Goal: Transaction & Acquisition: Purchase product/service

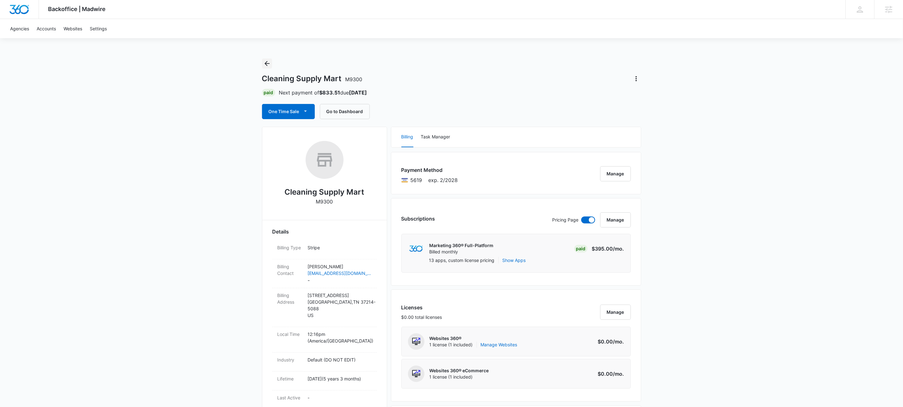
click at [269, 63] on icon "Back" at bounding box center [267, 64] width 8 height 8
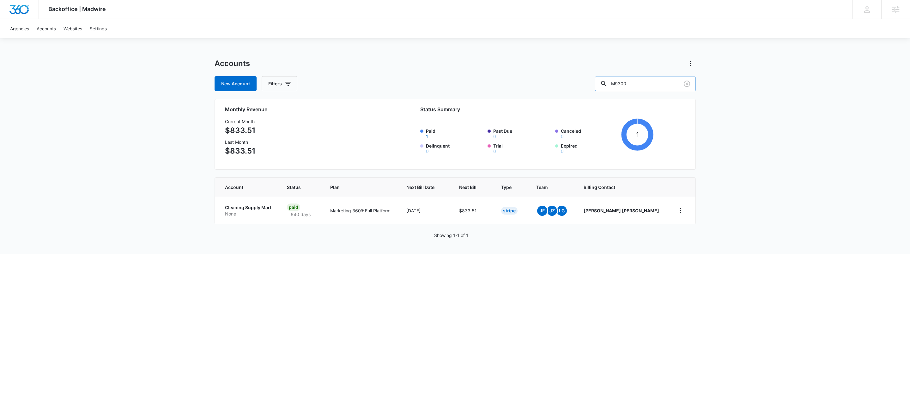
click at [660, 78] on input "M9300" at bounding box center [645, 83] width 101 height 15
paste input "332492"
type input "M332492"
click at [334, 252] on div "Accounts New Account Filters M332492 Monthly Revenue Current Month $5,090.32 La…" at bounding box center [455, 159] width 481 height 202
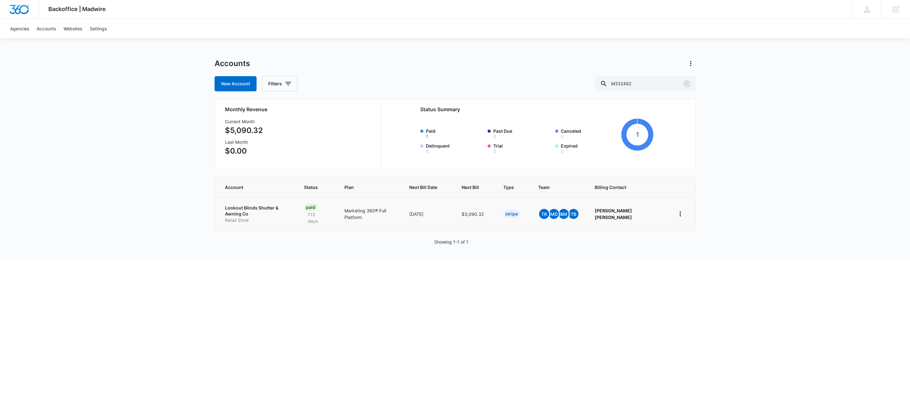
click at [274, 208] on p "Lookout Blinds Shutter & Awning Co" at bounding box center [257, 211] width 64 height 12
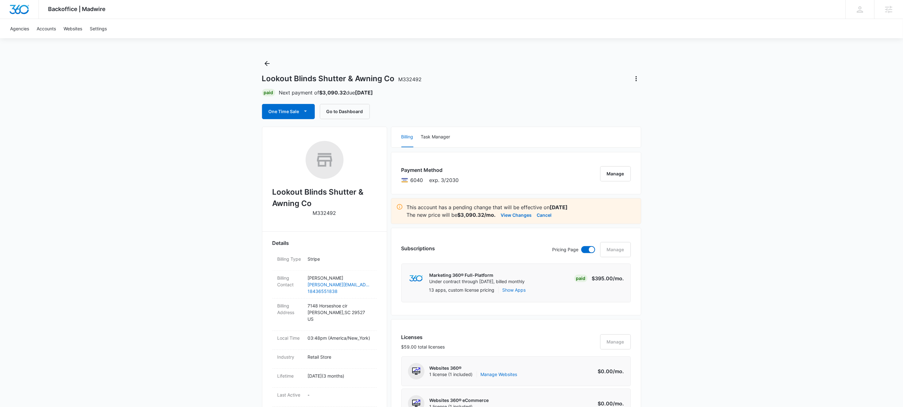
click at [553, 118] on div "One Time Sale Go to Dashboard" at bounding box center [451, 111] width 379 height 15
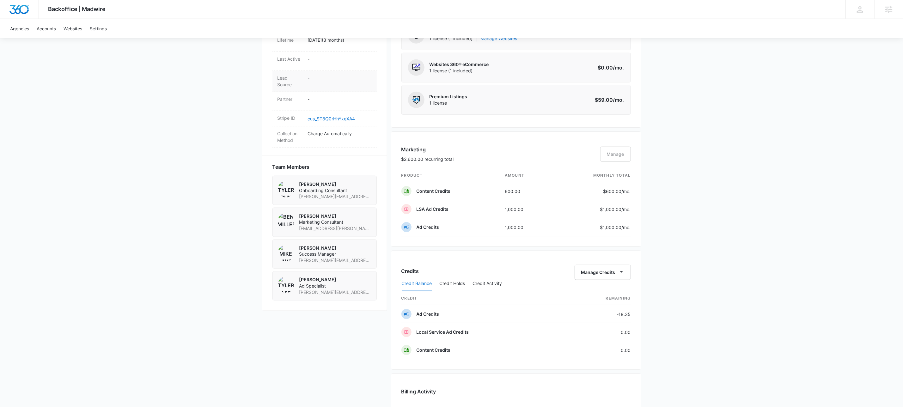
scroll to position [332, 0]
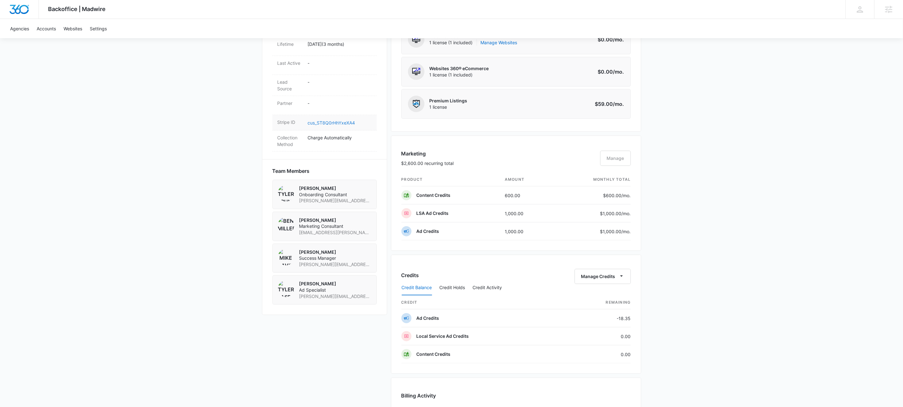
click at [328, 125] on link "cus_ST8Q0rHhYxeXA4" at bounding box center [331, 122] width 47 height 5
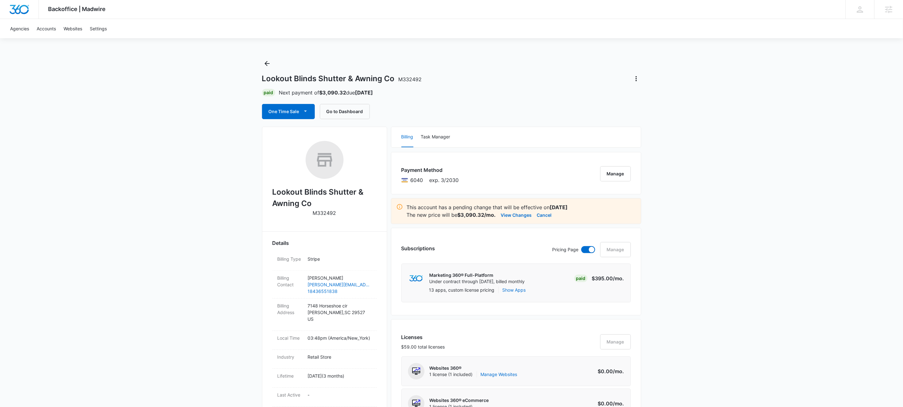
click at [483, 88] on div "Lookout Blinds Shutter & Awning Co M332492 Paid Next payment of $3,090.32 due […" at bounding box center [451, 88] width 379 height 61
click at [512, 215] on button "View Changes" at bounding box center [516, 215] width 31 height 8
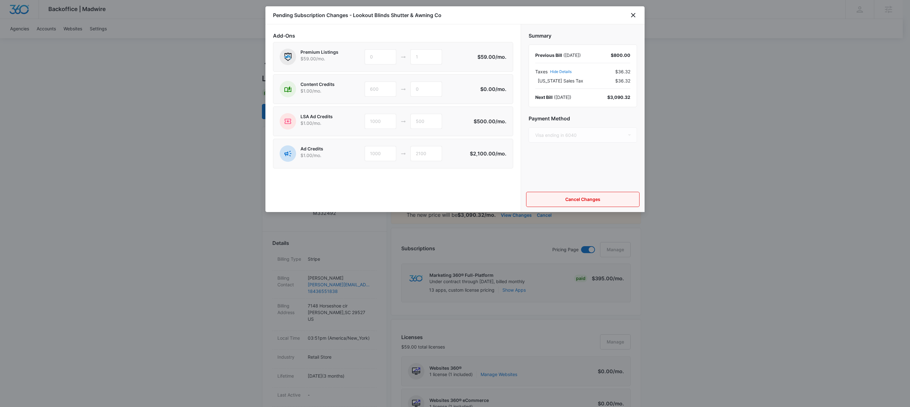
click at [573, 200] on button "Cancel Changes" at bounding box center [582, 199] width 113 height 15
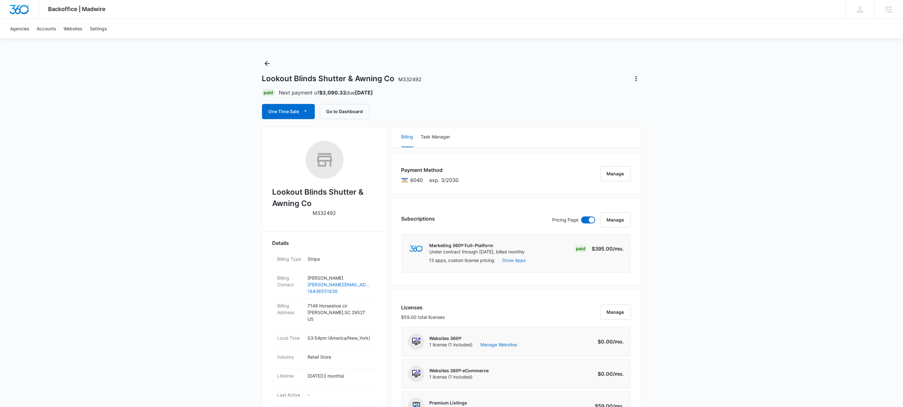
click at [556, 64] on div "Lookout Blinds Shutter & Awning Co M332492 Paid Next payment of $3,090.32 due […" at bounding box center [451, 88] width 379 height 61
click at [565, 98] on div "Lookout Blinds Shutter & Awning Co M332492 Paid Next payment of $3,090.32 due […" at bounding box center [451, 88] width 379 height 61
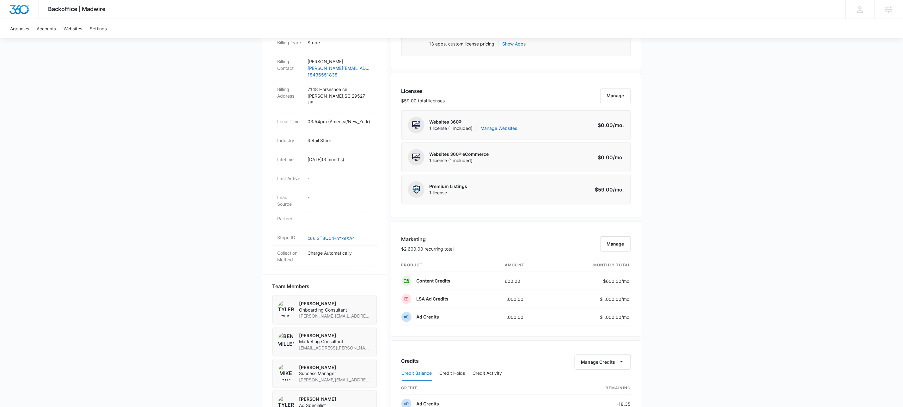
scroll to position [601, 0]
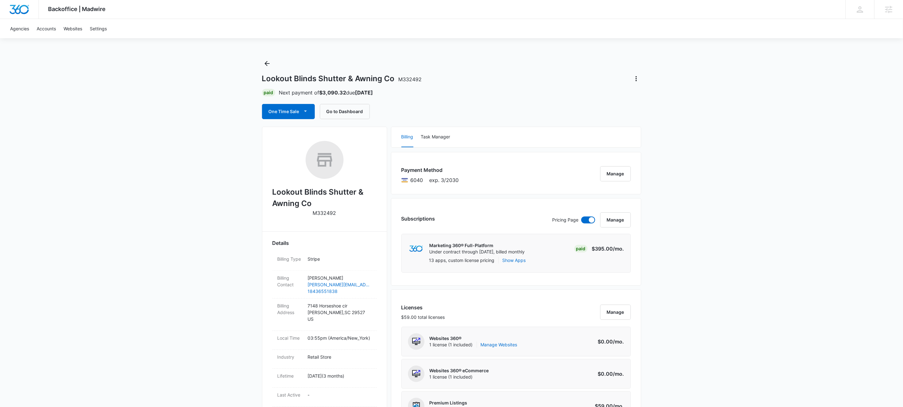
click at [536, 107] on div "One Time Sale Go to Dashboard" at bounding box center [451, 111] width 379 height 15
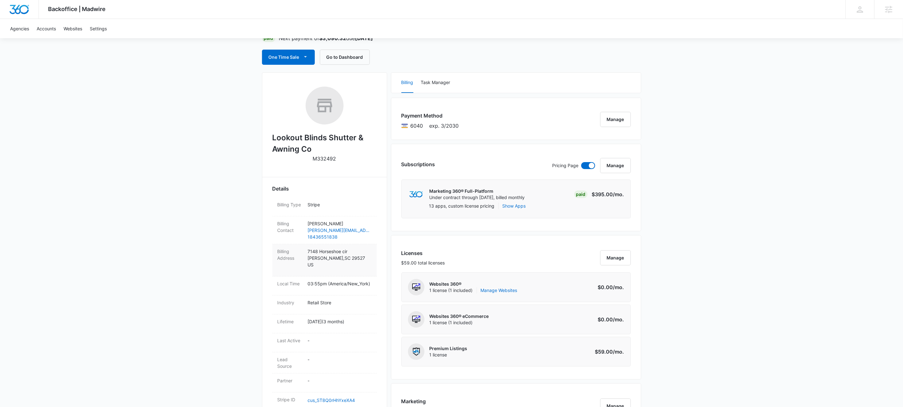
scroll to position [97, 0]
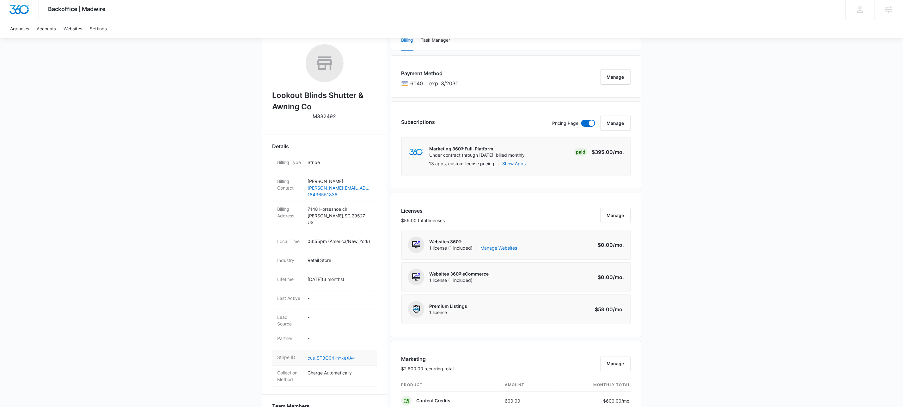
click at [337, 359] on link "cus_ST8Q0rHhYxeXA4" at bounding box center [331, 357] width 47 height 5
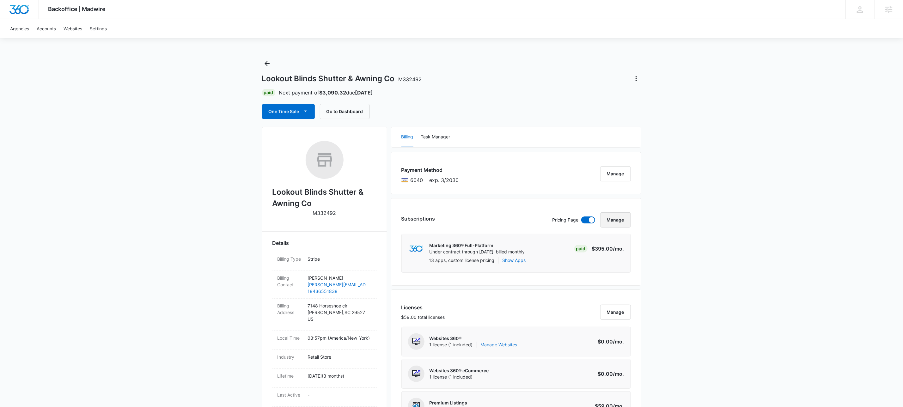
click at [618, 224] on button "Manage" at bounding box center [615, 219] width 31 height 15
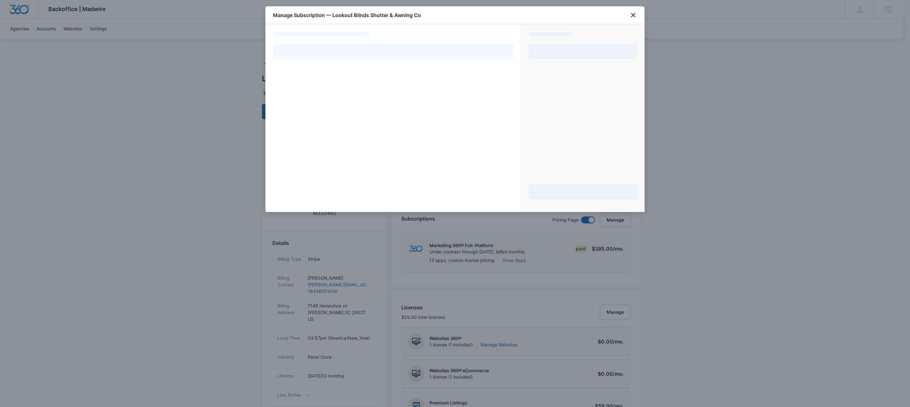
select select "pm_1Rlx7jA4n8RTgNjU26SjadiC"
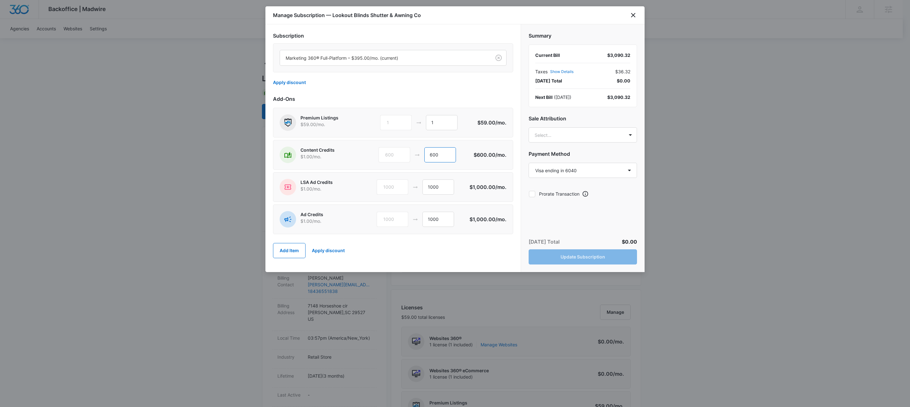
click at [448, 158] on input "600" at bounding box center [440, 154] width 32 height 15
type input "0"
click at [435, 187] on input "1000" at bounding box center [439, 187] width 32 height 15
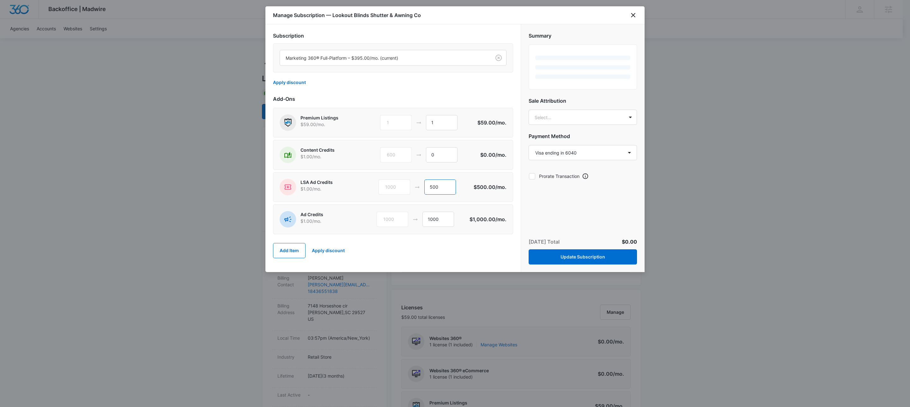
type input "500"
click at [405, 244] on div "Add Item Apply discount" at bounding box center [393, 251] width 240 height 28
click at [434, 222] on input "1000" at bounding box center [439, 219] width 32 height 15
type input "2100"
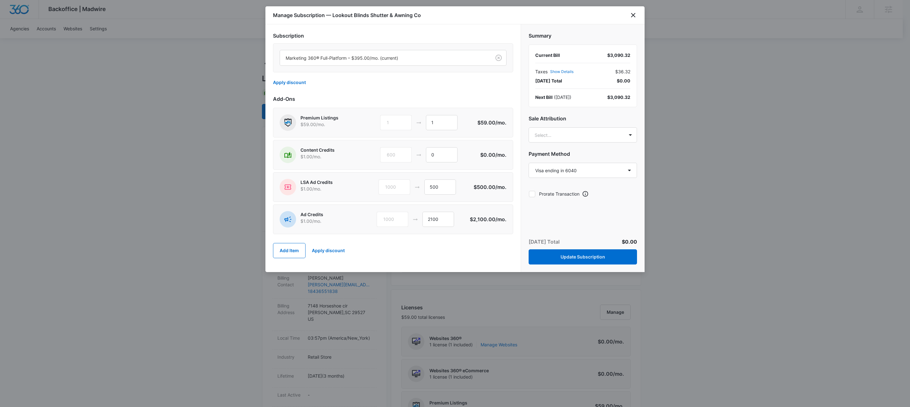
click at [441, 260] on div "Add Item Apply discount" at bounding box center [393, 251] width 240 height 28
click at [599, 263] on button "Update Subscription" at bounding box center [583, 256] width 108 height 15
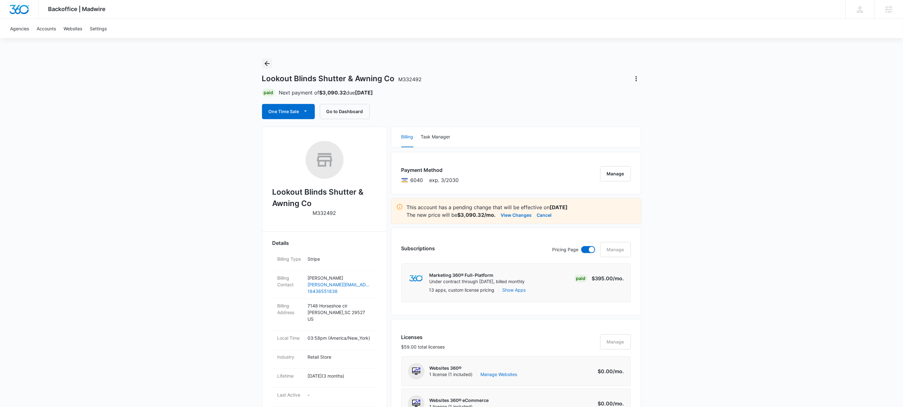
click at [266, 62] on icon "Back" at bounding box center [267, 63] width 5 height 5
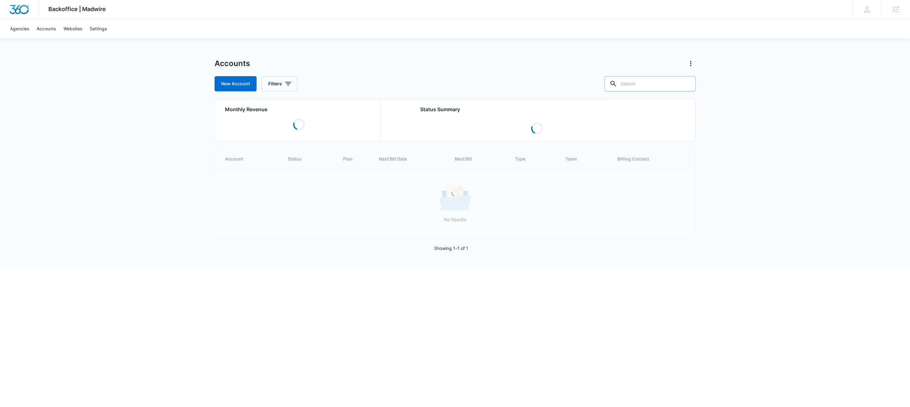
click at [672, 86] on input "text" at bounding box center [650, 83] width 91 height 15
paste input "M338808"
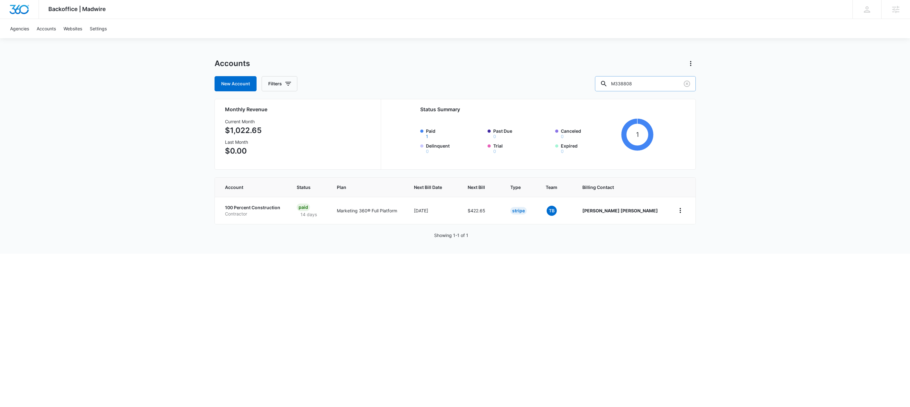
click at [664, 83] on input "M338808" at bounding box center [645, 83] width 101 height 15
paste input "9861"
type input "M9861"
click at [251, 207] on p "Iron Horse GutterWorks" at bounding box center [251, 211] width 52 height 12
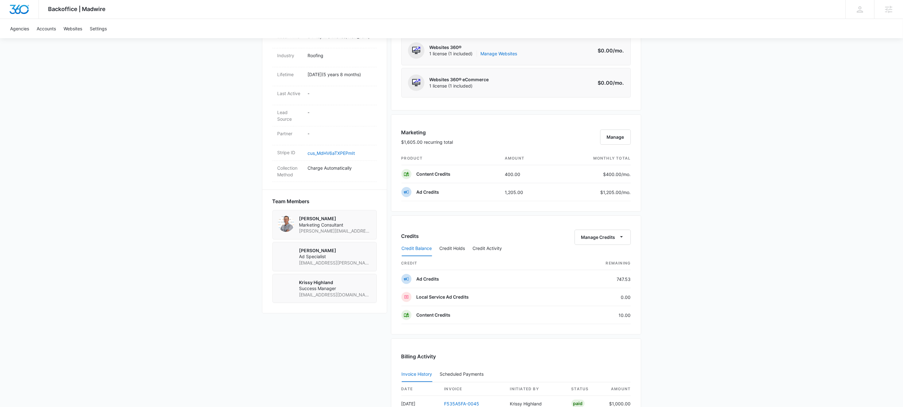
scroll to position [450, 0]
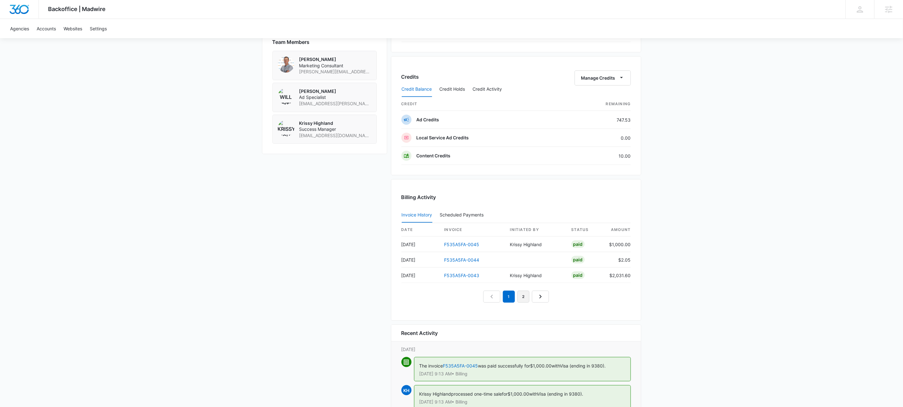
click at [522, 303] on link "2" at bounding box center [523, 297] width 12 height 12
click at [528, 303] on link "3" at bounding box center [531, 297] width 12 height 12
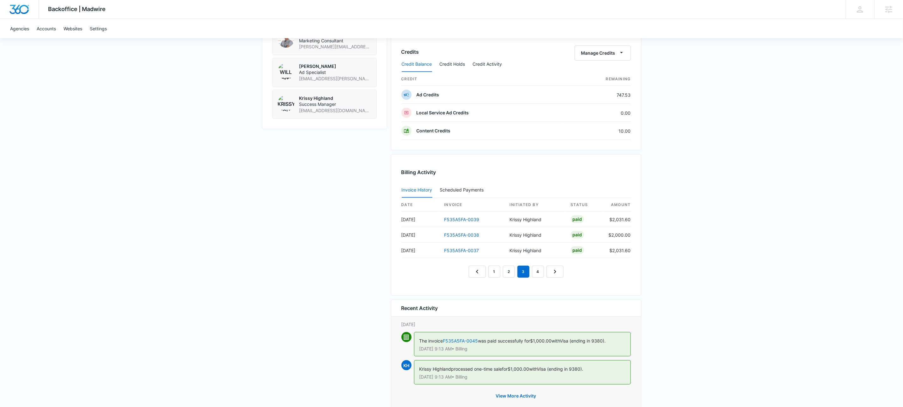
scroll to position [499, 0]
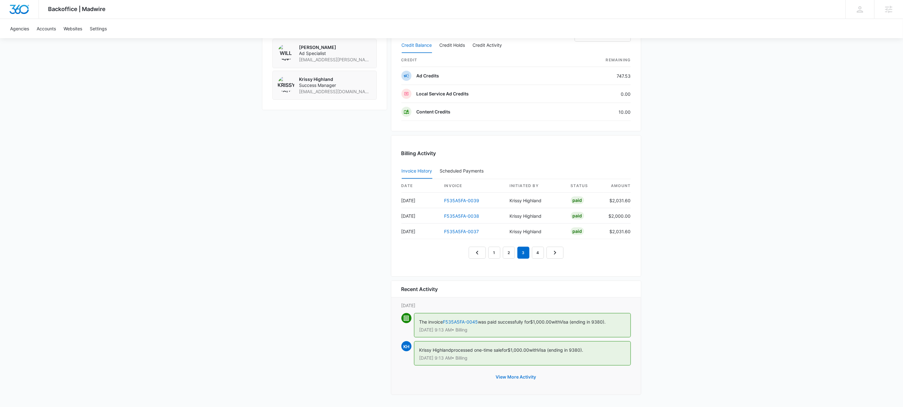
click at [521, 373] on button "View More Activity" at bounding box center [516, 376] width 53 height 15
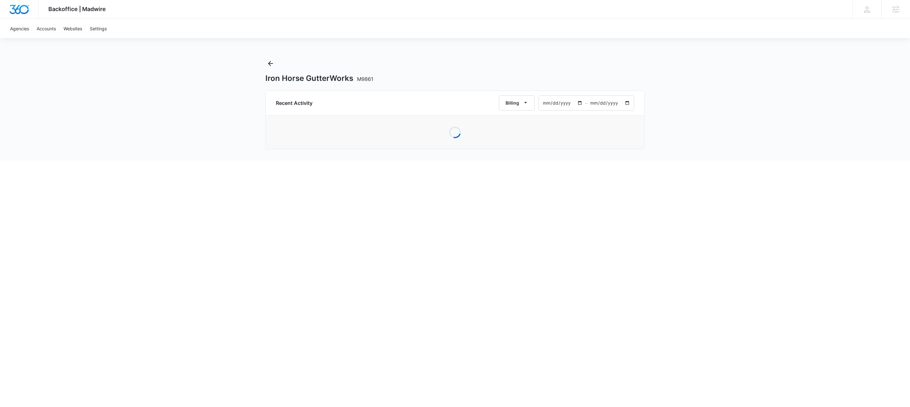
click at [580, 105] on input "2025-08-10" at bounding box center [562, 103] width 46 height 15
type input "2025-03-25"
click at [624, 103] on input "2025-10-09" at bounding box center [611, 103] width 46 height 15
type input "2025-04-09"
type input "2025-03-08"
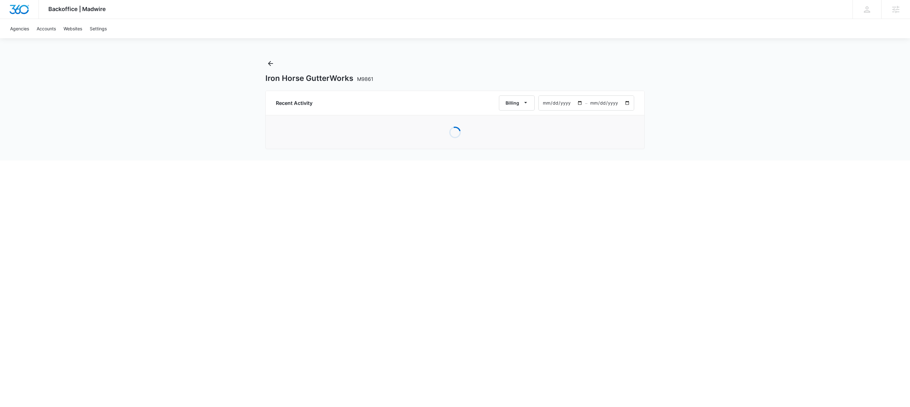
type input "2025-03-27"
click at [653, 80] on div "Backoffice | Madwire Apps Settings KW Kait Weagraff kaitlyn.weagraff@madwire.co…" at bounding box center [455, 79] width 910 height 159
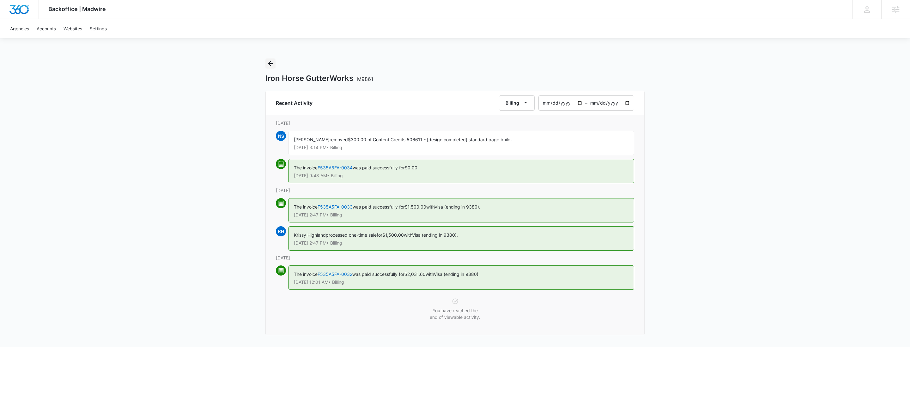
click at [271, 63] on icon "Back" at bounding box center [271, 64] width 8 height 8
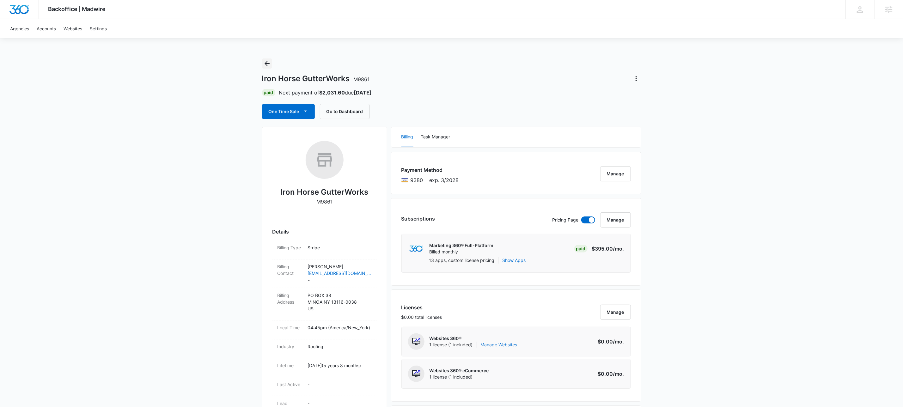
click at [271, 63] on icon "Back" at bounding box center [267, 64] width 8 height 8
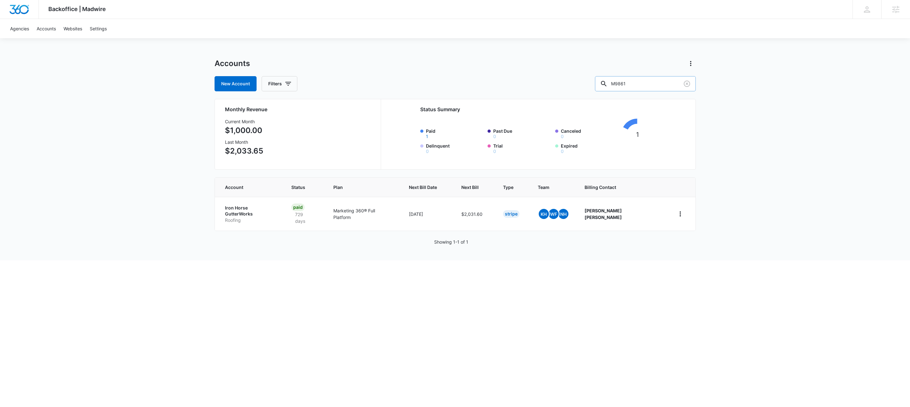
click at [652, 85] on input "M9861" at bounding box center [645, 83] width 101 height 15
drag, startPoint x: 652, startPoint y: 85, endPoint x: 659, endPoint y: 77, distance: 11.2
click at [654, 84] on input "M9861" at bounding box center [645, 83] width 101 height 15
paste input "920"
type input "M9920"
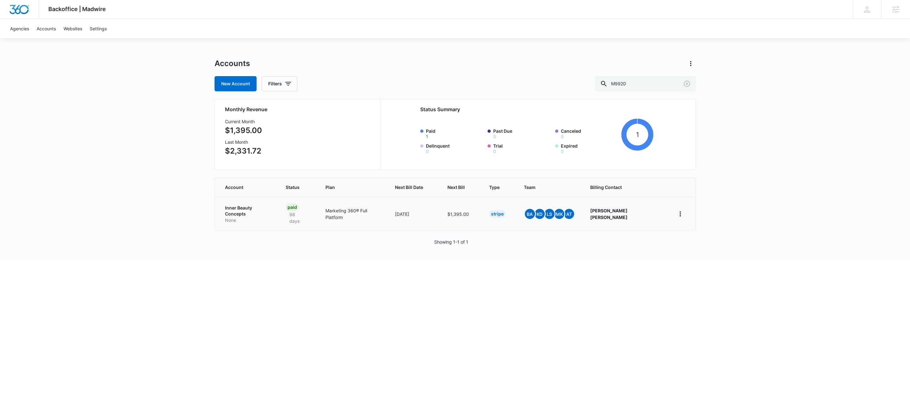
click at [253, 204] on td "Inner Beauty Concepts None" at bounding box center [247, 214] width 64 height 34
click at [254, 208] on p "Inner Beauty Concepts" at bounding box center [248, 211] width 46 height 12
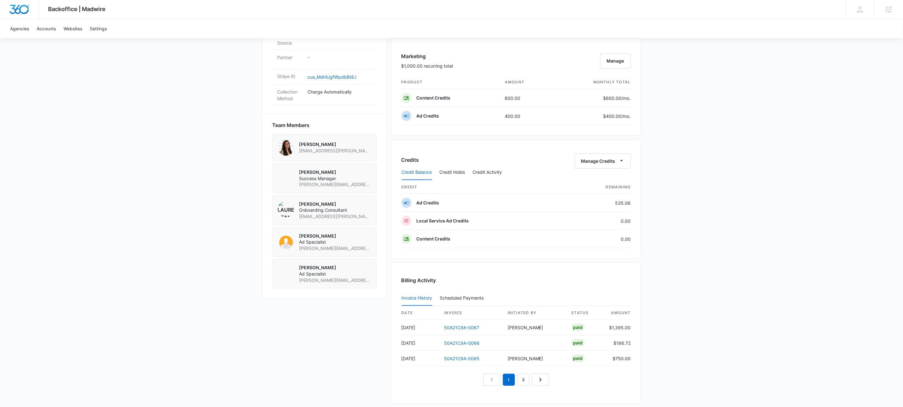
scroll to position [449, 0]
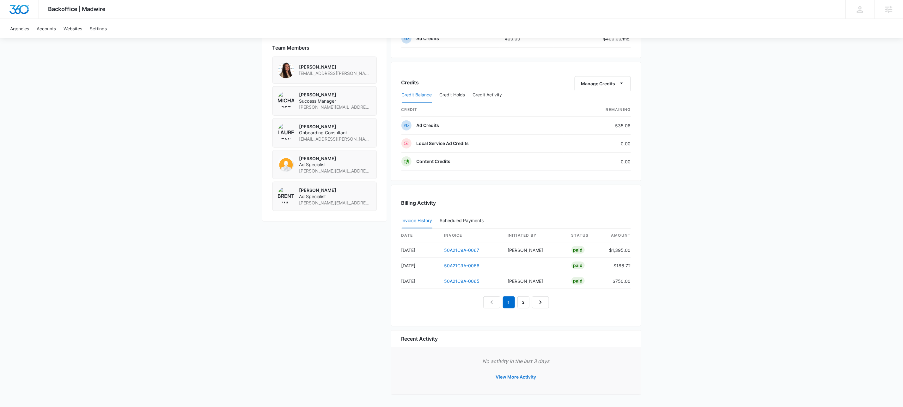
click at [533, 378] on button "View More Activity" at bounding box center [516, 376] width 53 height 15
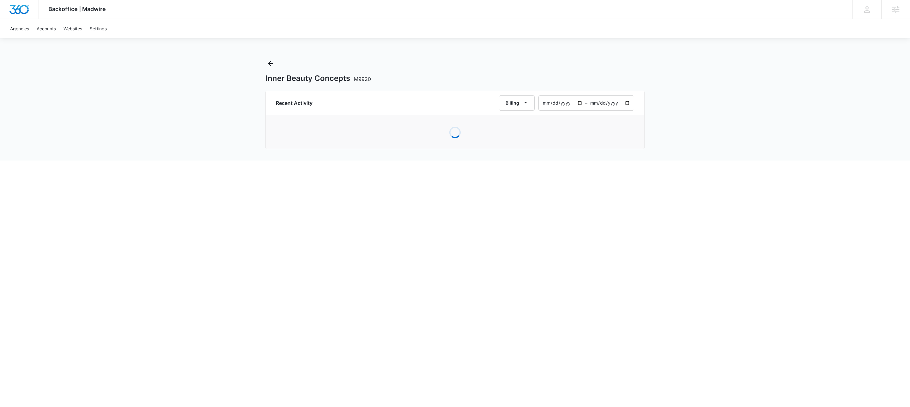
click at [579, 103] on input "2025-08-10" at bounding box center [562, 103] width 46 height 15
type input "2025-03-01"
click at [628, 102] on input "2025-10-09" at bounding box center [611, 103] width 46 height 15
type input "2025-03-09"
type input "2025-02-08"
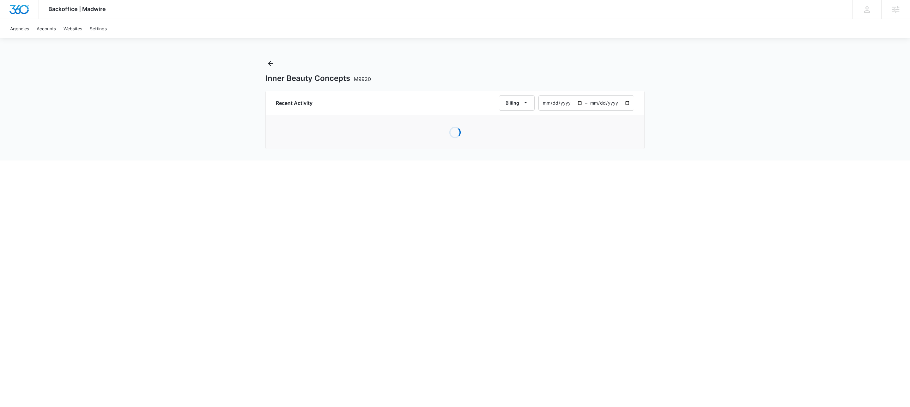
type input "2025-03-20"
click at [803, 78] on div "Backoffice | Madwire Apps Settings KW Kait Weagraff kaitlyn.weagraff@madwire.co…" at bounding box center [455, 80] width 910 height 161
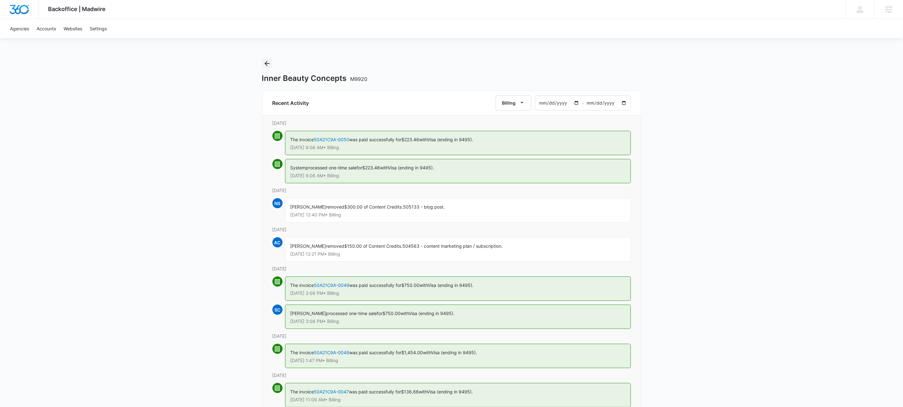
click at [267, 63] on icon "Back" at bounding box center [267, 63] width 5 height 5
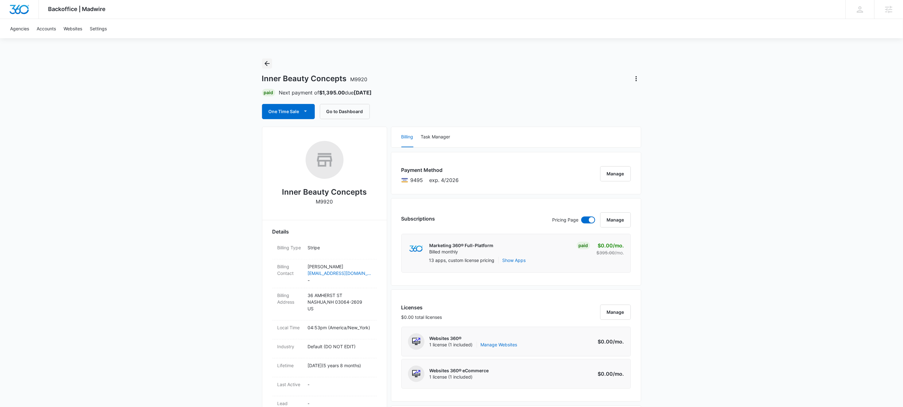
click at [267, 63] on icon "Back" at bounding box center [267, 63] width 5 height 5
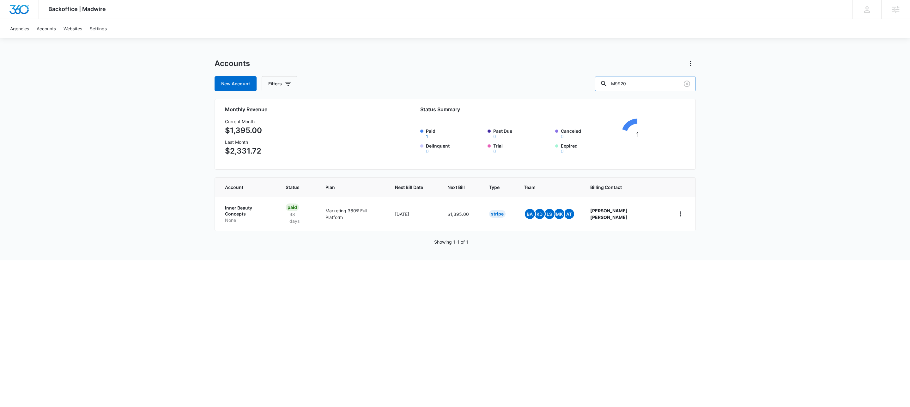
click at [646, 88] on input "M9920" at bounding box center [645, 83] width 101 height 15
type input "m339619"
click at [242, 209] on p "Inner Beauty Concepts" at bounding box center [248, 211] width 46 height 12
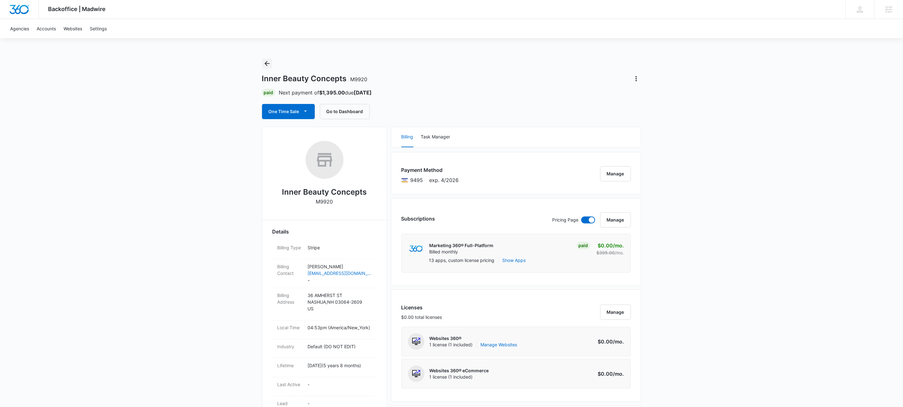
click at [266, 65] on icon "Back" at bounding box center [267, 64] width 8 height 8
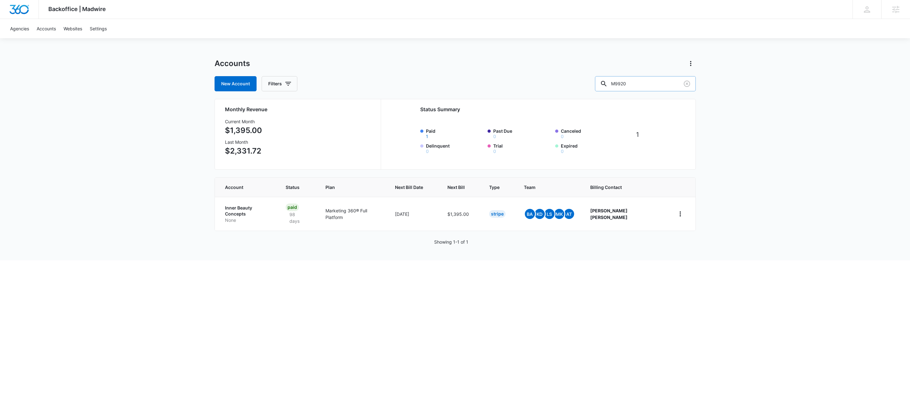
click at [657, 84] on input "M9920" at bounding box center [645, 83] width 101 height 15
type input "m339619"
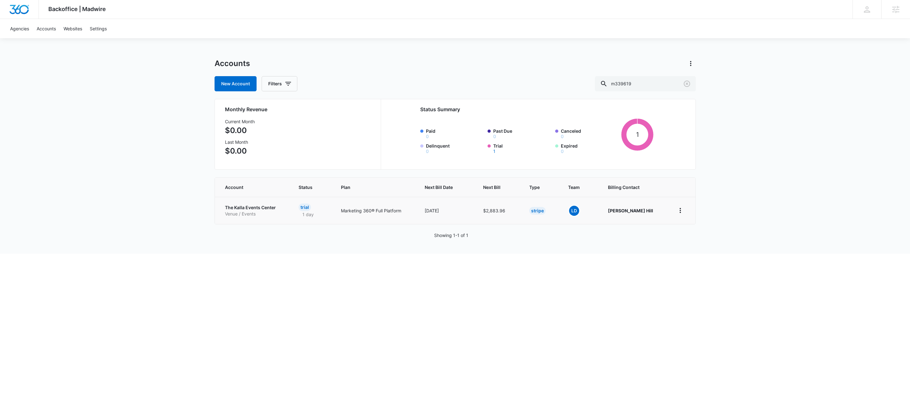
click at [244, 210] on p "The Kalla Events Center" at bounding box center [254, 207] width 58 height 6
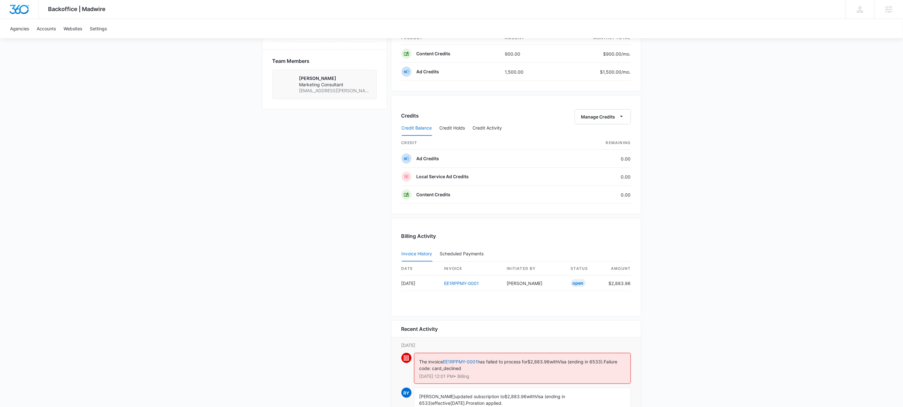
scroll to position [515, 0]
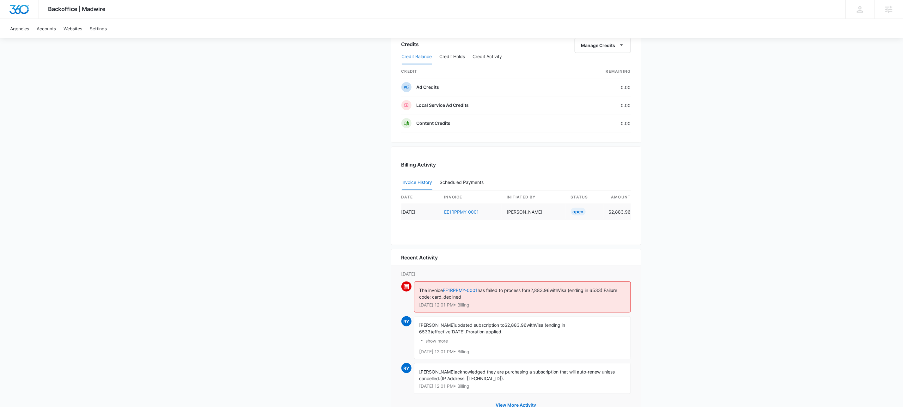
click at [471, 215] on link "EE1RPPMY-0001" at bounding box center [461, 211] width 35 height 5
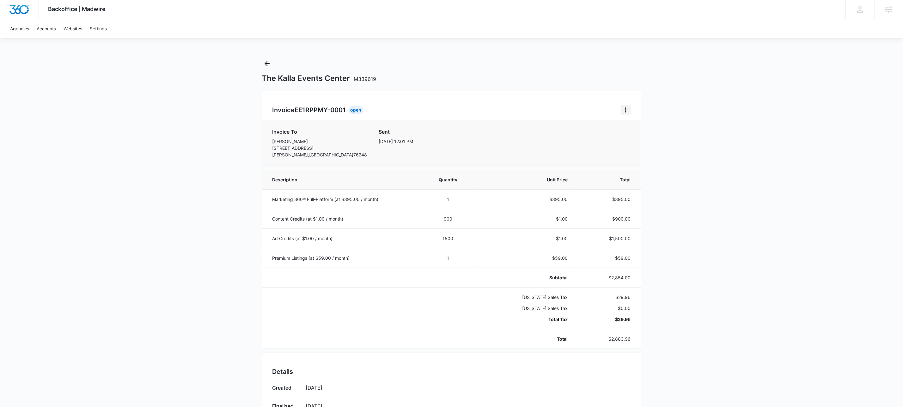
click at [628, 108] on icon "Home" at bounding box center [626, 110] width 8 height 8
click at [651, 134] on button "Retry Payment" at bounding box center [650, 136] width 59 height 9
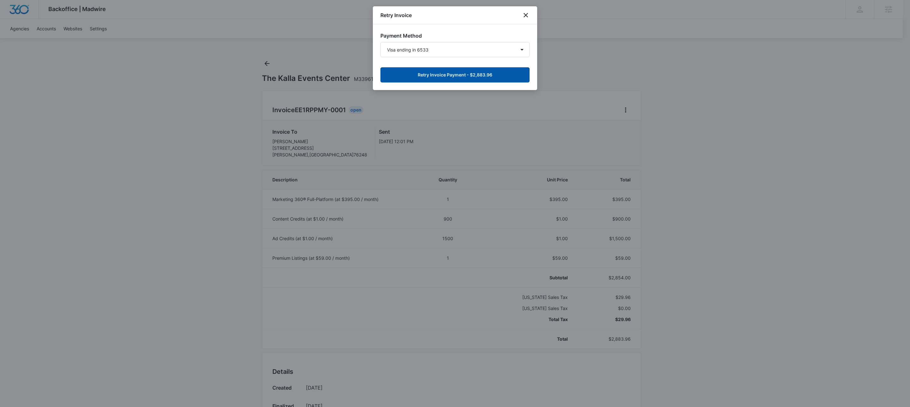
click at [493, 74] on button "Retry Invoice Payment - $2,883.96" at bounding box center [455, 74] width 149 height 15
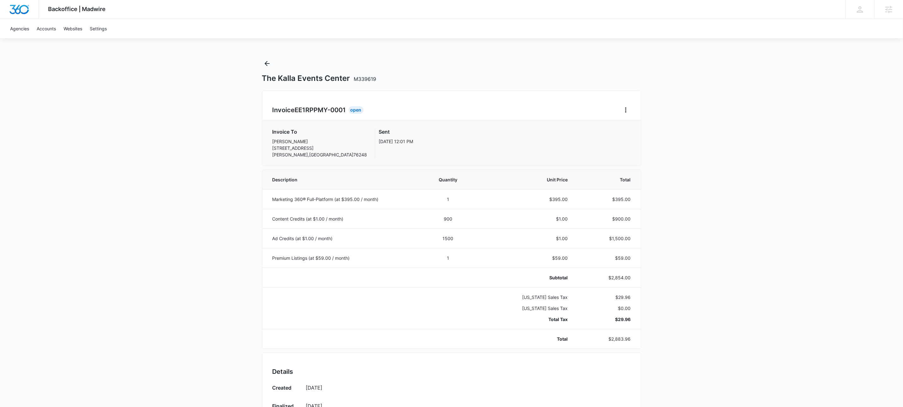
drag, startPoint x: 256, startPoint y: 71, endPoint x: 261, endPoint y: 68, distance: 6.6
click at [256, 71] on div "Backoffice | Madwire Apps Settings KW Kait Weagraff kaitlyn.weagraff@madwire.co…" at bounding box center [451, 330] width 903 height 660
click at [263, 66] on icon "Back" at bounding box center [267, 64] width 8 height 8
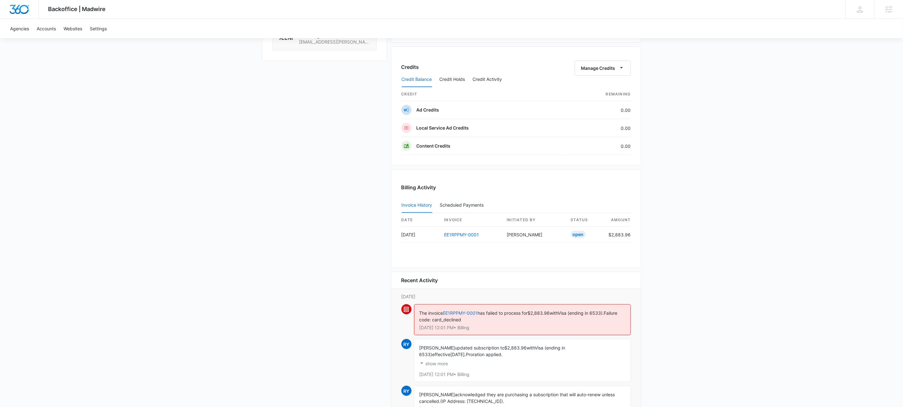
scroll to position [533, 0]
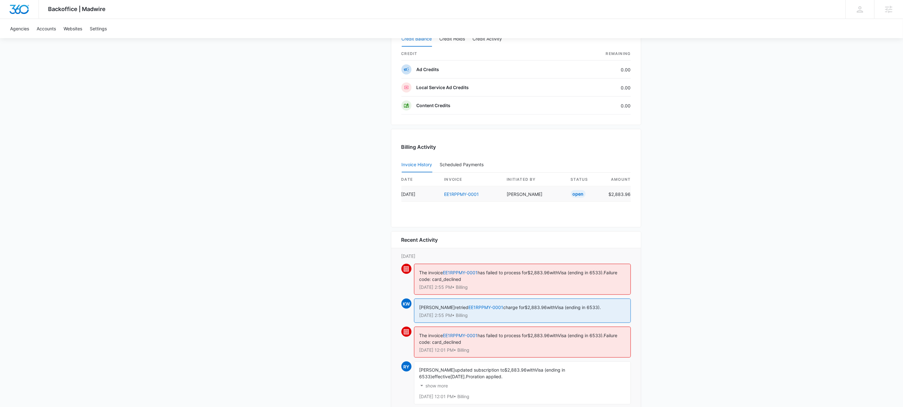
drag, startPoint x: 479, startPoint y: 232, endPoint x: 477, endPoint y: 201, distance: 31.3
click at [479, 231] on div "Payment Method 6533 exp. 9/2030 Manage Subscriptions Pricing Page Manage Market…" at bounding box center [516, 26] width 250 height 815
click at [477, 197] on link "EE1RPPMY-0001" at bounding box center [461, 194] width 35 height 5
